Goal: Find specific page/section: Find specific page/section

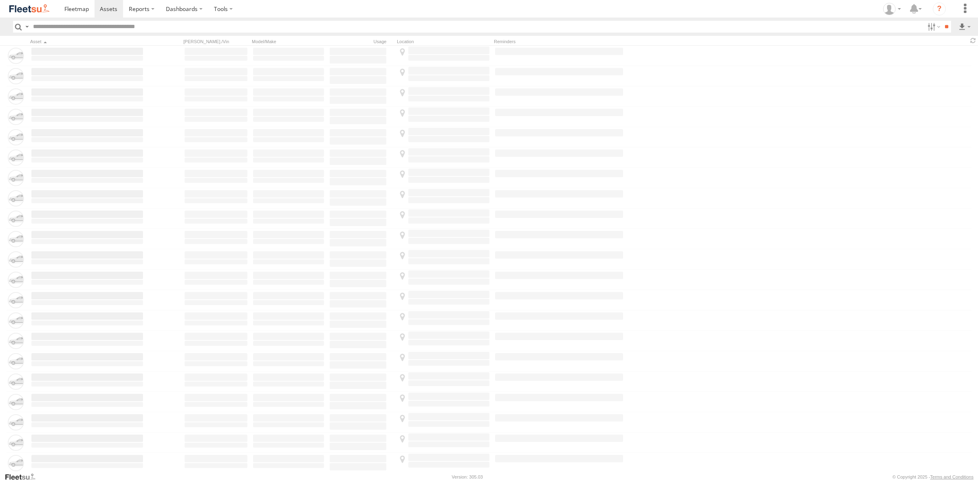
type input "****"
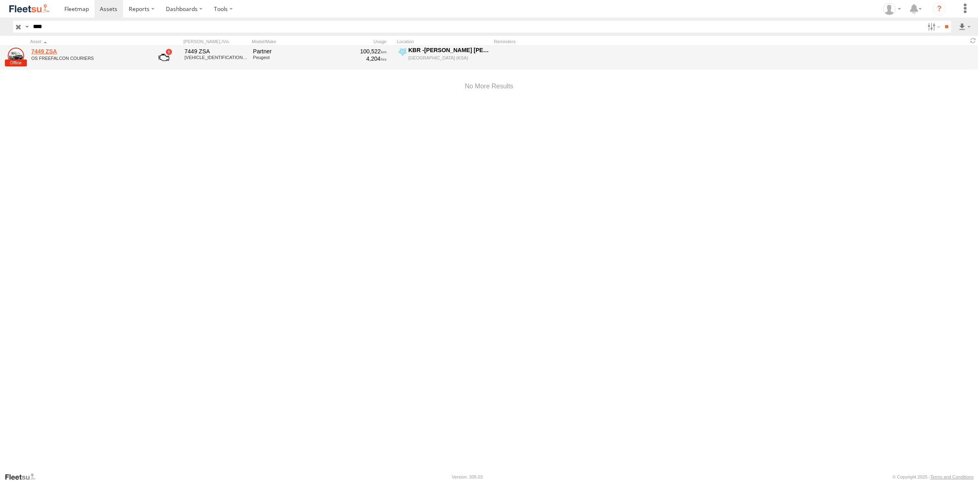
click at [53, 53] on link "7449 ZSA" at bounding box center [87, 51] width 112 height 7
